Goal: Task Accomplishment & Management: Manage account settings

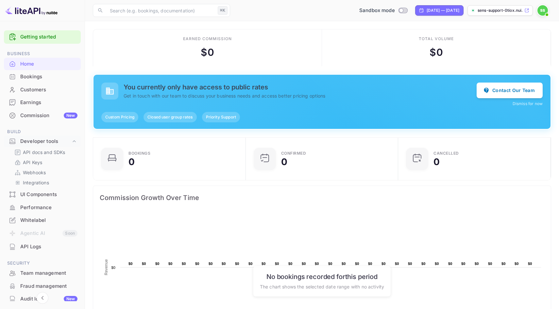
scroll to position [106, 149]
click at [548, 12] on span at bounding box center [546, 14] width 7 height 7
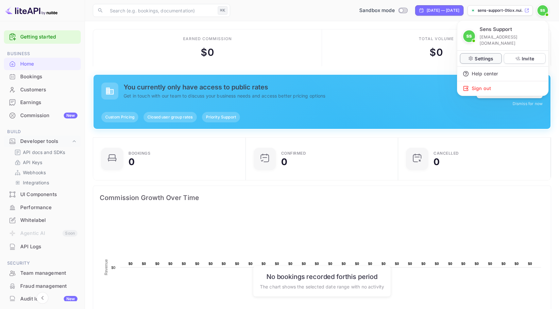
click at [488, 55] on p "Settings" at bounding box center [483, 58] width 19 height 7
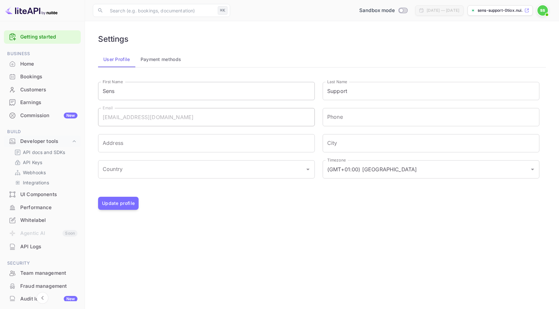
click at [172, 90] on input "Sens" at bounding box center [206, 91] width 217 height 18
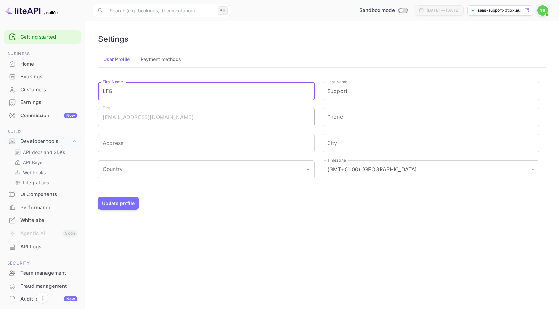
type input "LFG"
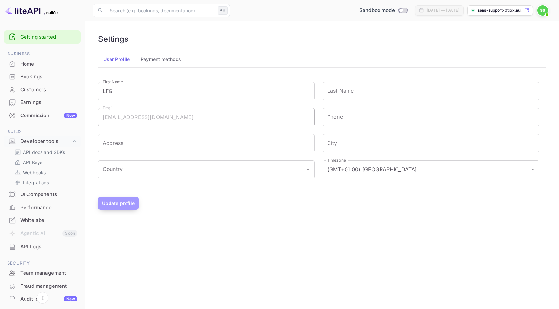
click at [112, 209] on button "Update profile" at bounding box center [118, 203] width 41 height 13
click at [117, 201] on button "Update profile" at bounding box center [118, 203] width 41 height 13
click at [128, 204] on button "Update profile" at bounding box center [118, 203] width 41 height 13
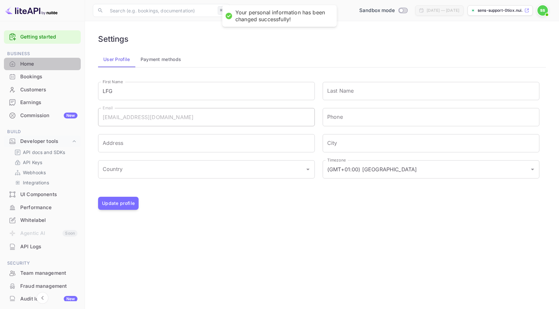
click at [58, 66] on div "Home" at bounding box center [48, 64] width 57 height 8
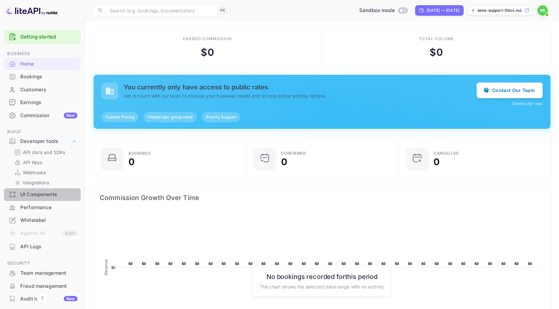
click at [54, 190] on div "UI Components" at bounding box center [42, 194] width 77 height 13
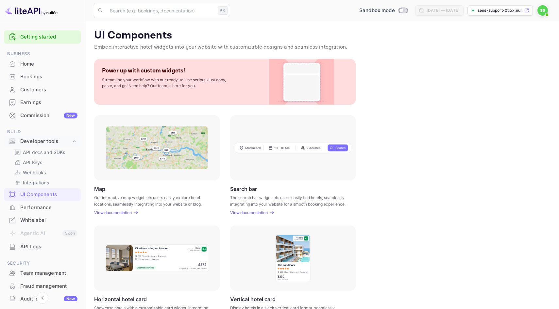
scroll to position [59, 0]
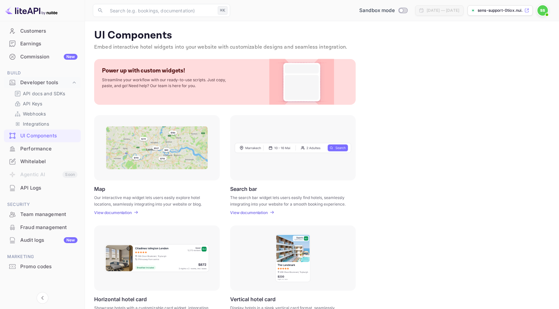
click at [501, 10] on p "sens-support-0tiox.nui..." at bounding box center [499, 11] width 45 height 6
click at [540, 8] on img at bounding box center [542, 10] width 10 height 10
click at [421, 70] on div at bounding box center [279, 154] width 559 height 309
click at [49, 148] on div "Performance" at bounding box center [48, 149] width 57 height 8
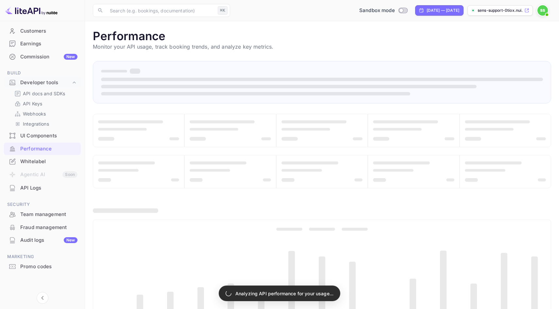
click at [54, 163] on div "Whitelabel" at bounding box center [48, 162] width 57 height 8
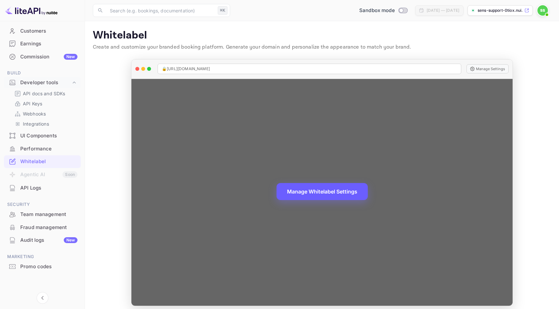
click at [336, 191] on button "Manage Whitelabel Settings" at bounding box center [321, 191] width 91 height 17
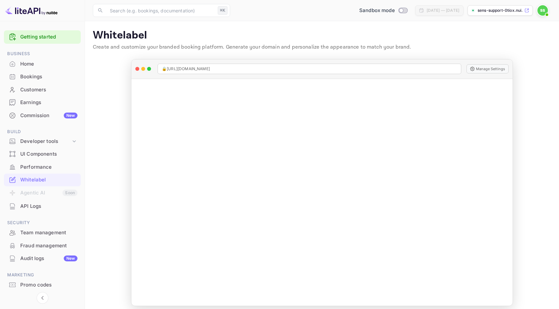
click at [515, 11] on p "sens-support-0tiox.nui..." at bounding box center [499, 11] width 45 height 6
click at [524, 55] on main "Whitelabel Create and customize your branded booking platform. Generate your do…" at bounding box center [322, 167] width 474 height 293
click at [504, 12] on p "sens-support-0tiox.nui..." at bounding box center [499, 11] width 45 height 6
click at [541, 10] on img at bounding box center [542, 10] width 10 height 10
click at [404, 39] on div at bounding box center [279, 154] width 559 height 309
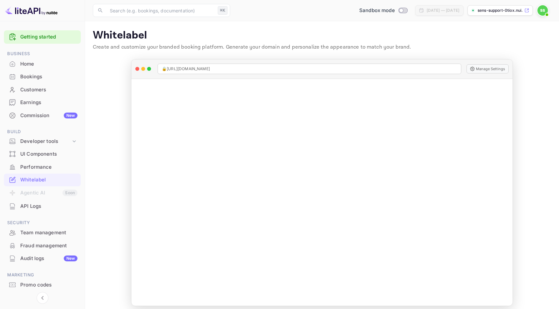
click at [513, 9] on p "sens-support-0tiox.nui..." at bounding box center [499, 11] width 45 height 6
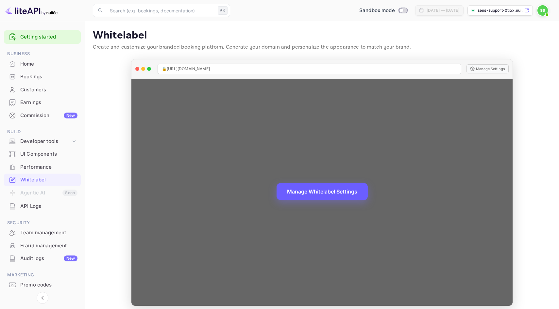
click at [344, 193] on button "Manage Whitelabel Settings" at bounding box center [321, 191] width 91 height 17
